Goal: Task Accomplishment & Management: Manage account settings

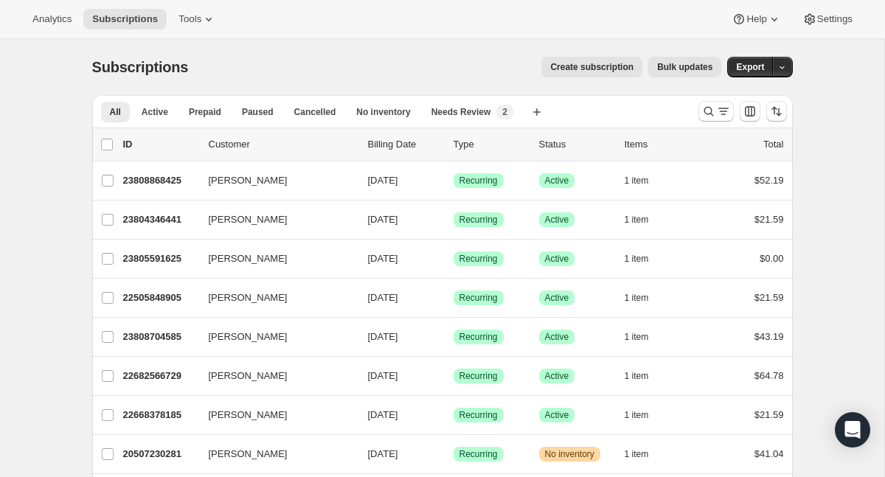
scroll to position [26, 0]
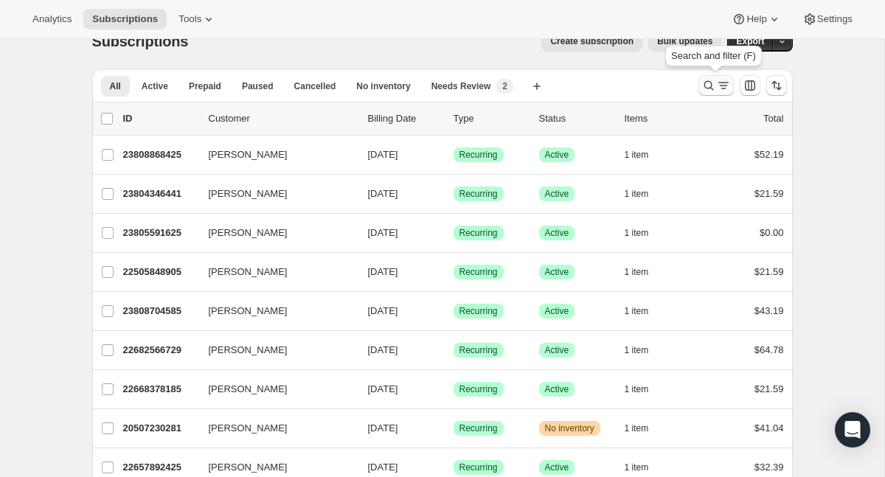
click at [707, 85] on icon "Search and filter results" at bounding box center [708, 85] width 15 height 15
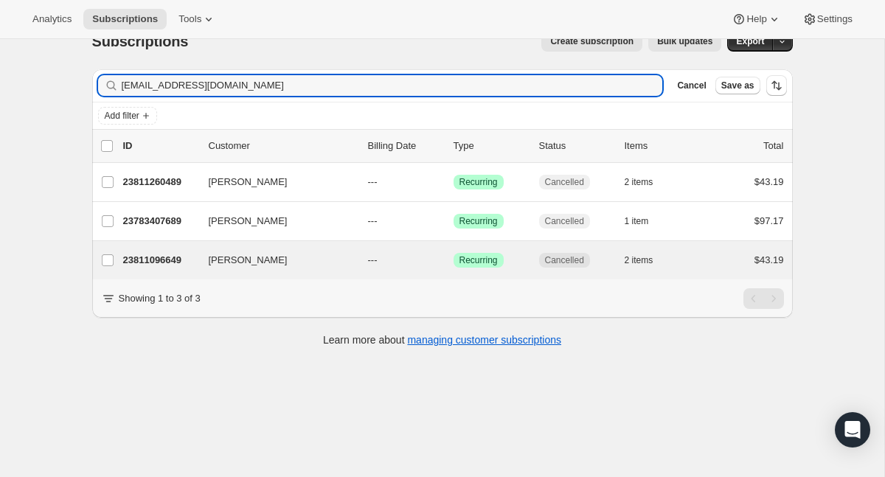
type input "kkohm407@gmail.com"
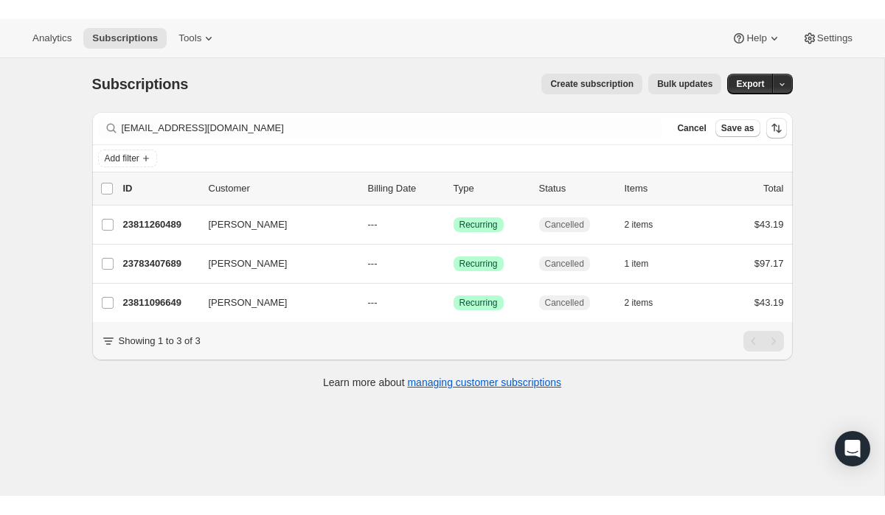
scroll to position [0, 0]
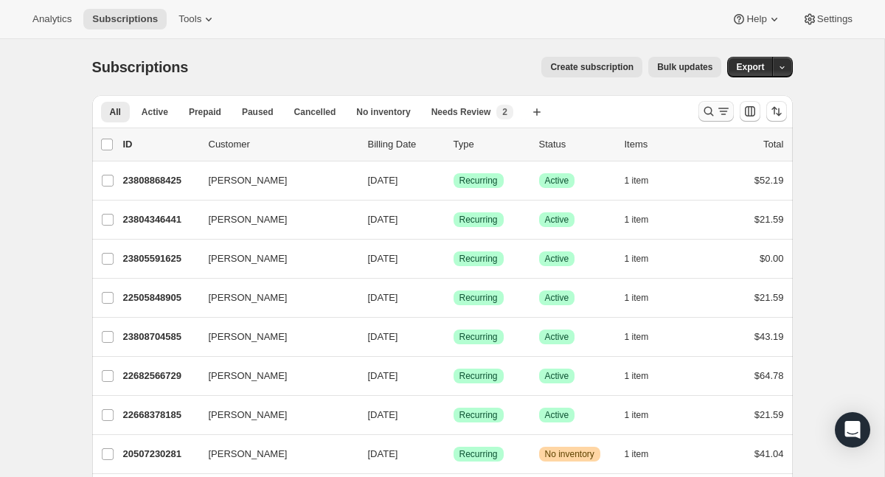
click at [707, 111] on icon "Search and filter results" at bounding box center [708, 111] width 15 height 15
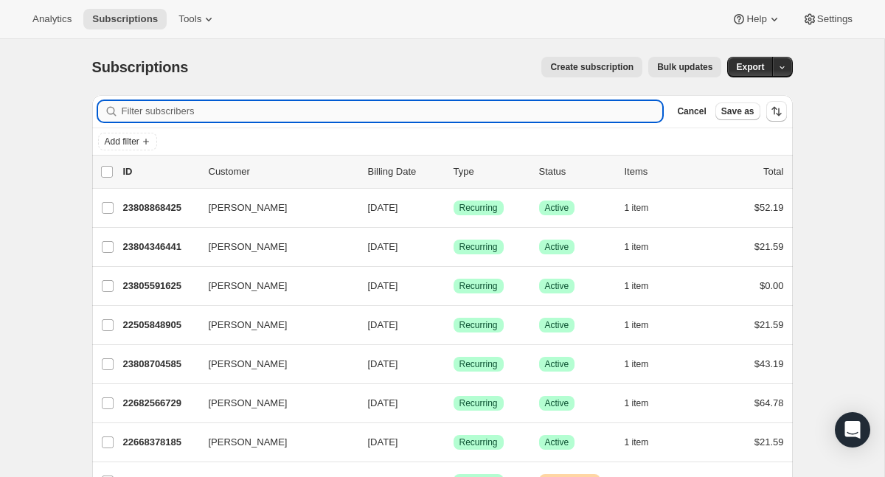
click at [574, 112] on input "Filter subscribers" at bounding box center [392, 111] width 541 height 21
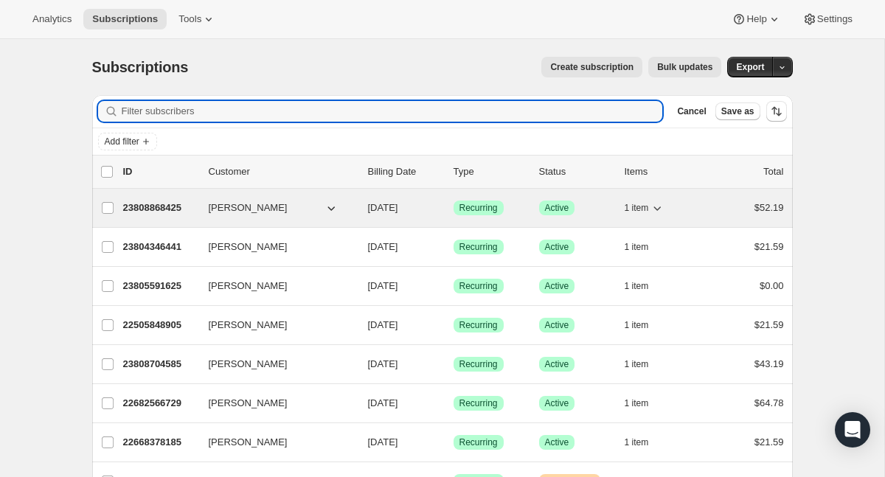
click at [240, 210] on span "[PERSON_NAME]" at bounding box center [248, 208] width 79 height 15
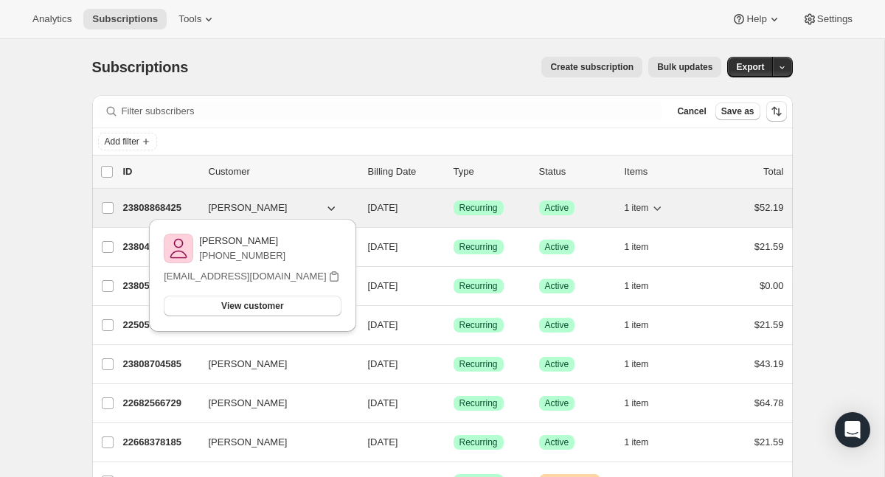
click at [151, 210] on p "23808868425" at bounding box center [160, 208] width 74 height 15
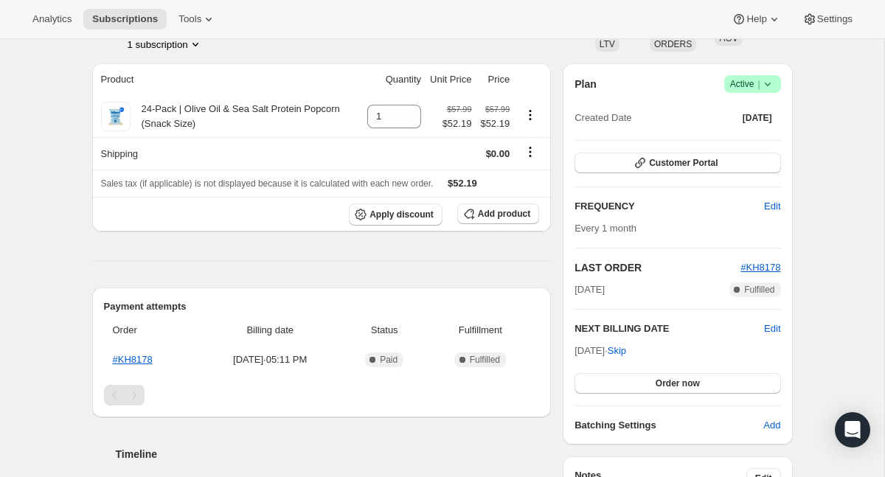
scroll to position [117, 0]
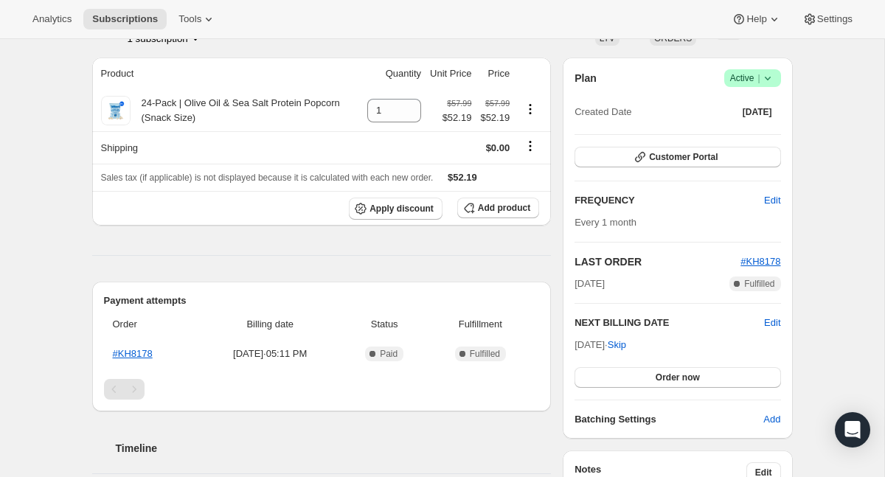
click at [770, 76] on icon at bounding box center [767, 78] width 15 height 15
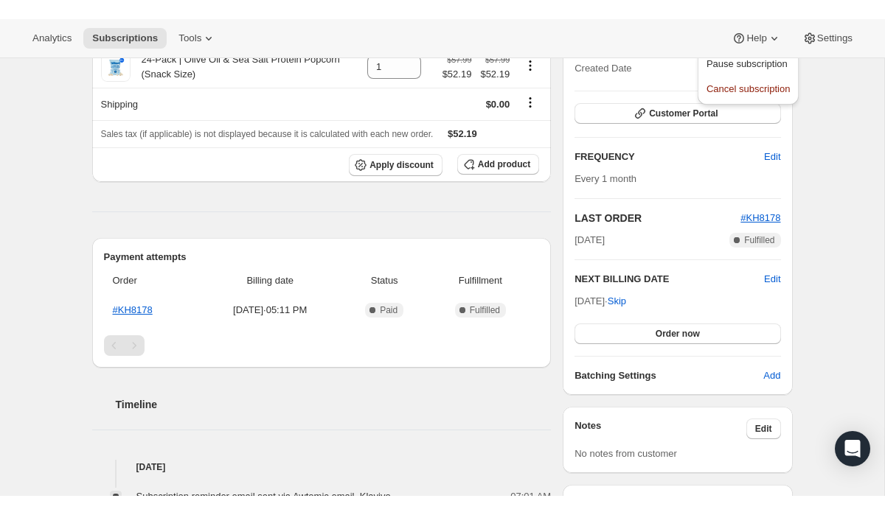
scroll to position [0, 0]
